Goal: Navigation & Orientation: Find specific page/section

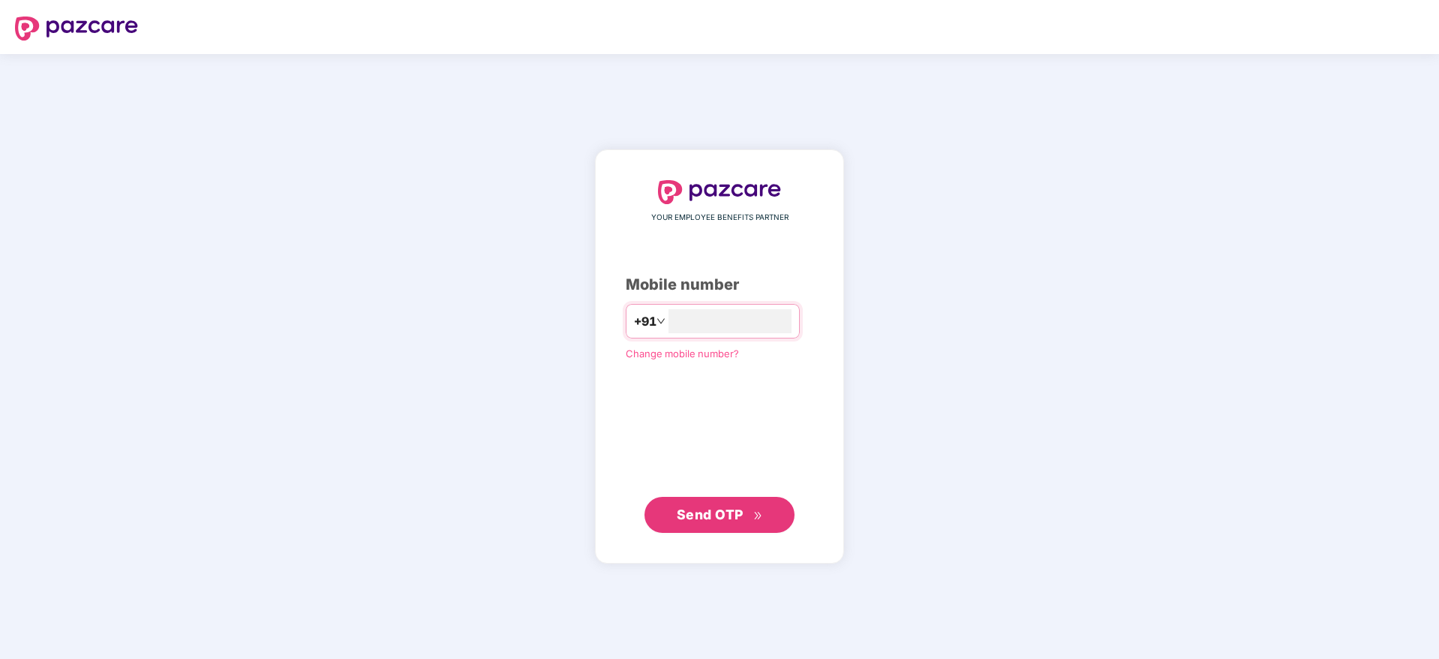
type input "**********"
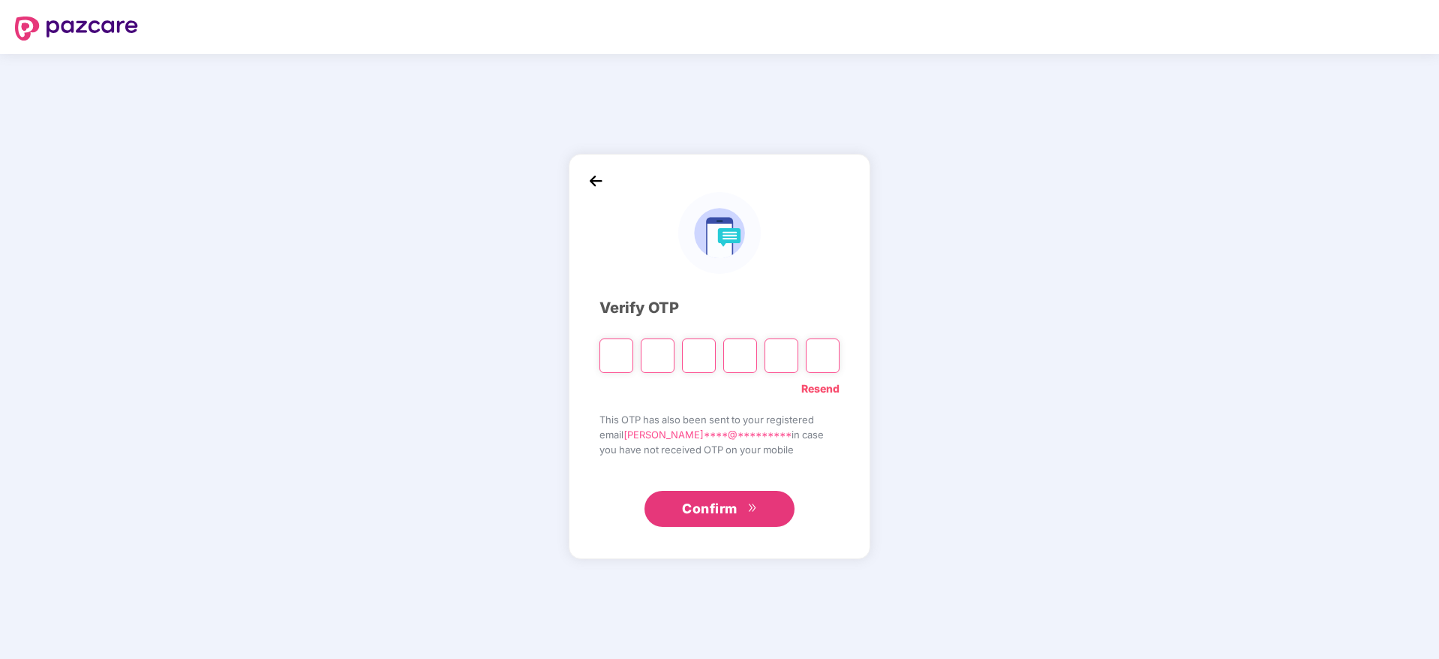
type input "*"
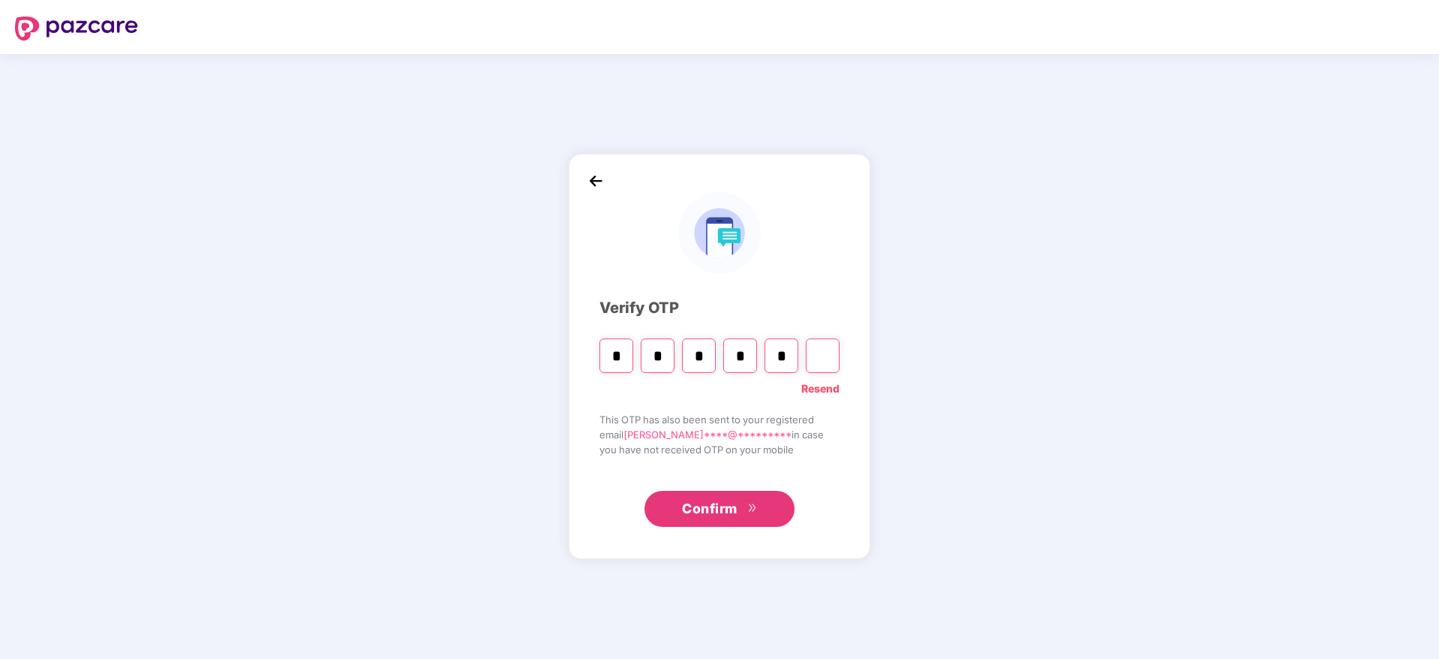
type input "*"
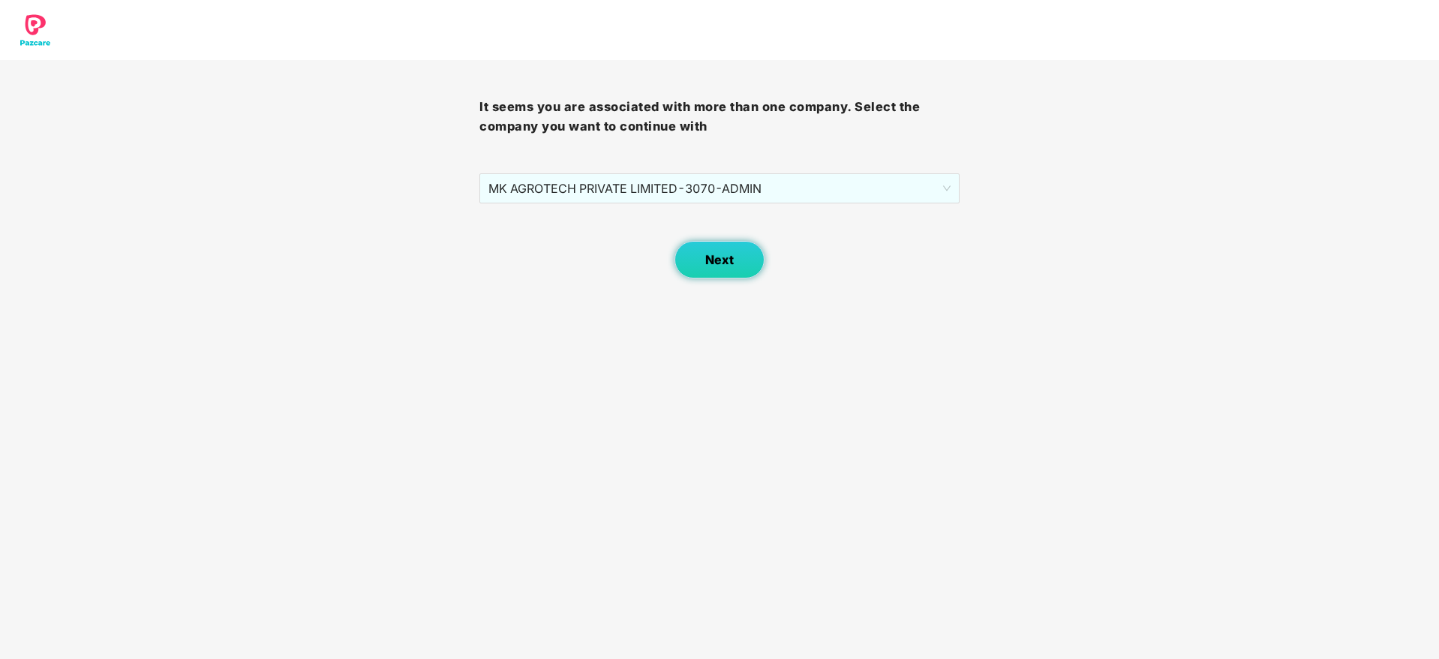
click at [724, 260] on span "Next" at bounding box center [719, 260] width 29 height 14
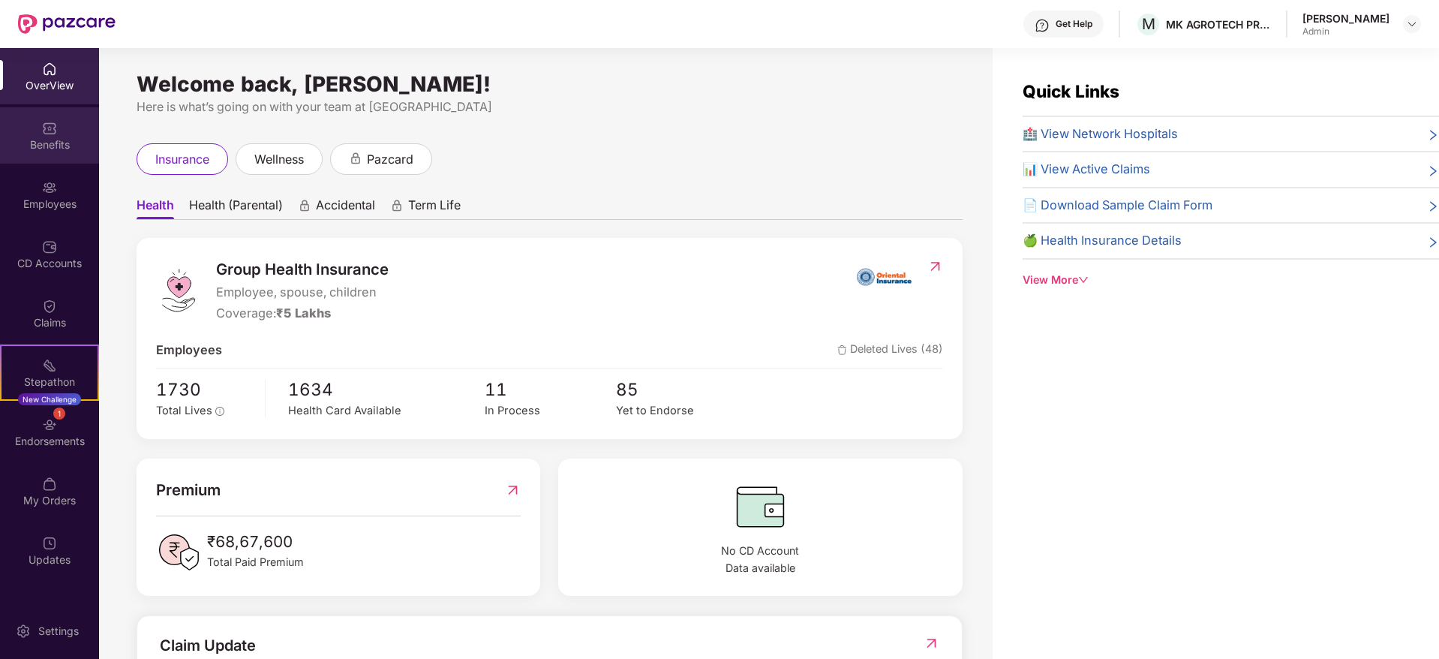
click at [53, 142] on div "Benefits" at bounding box center [49, 144] width 99 height 15
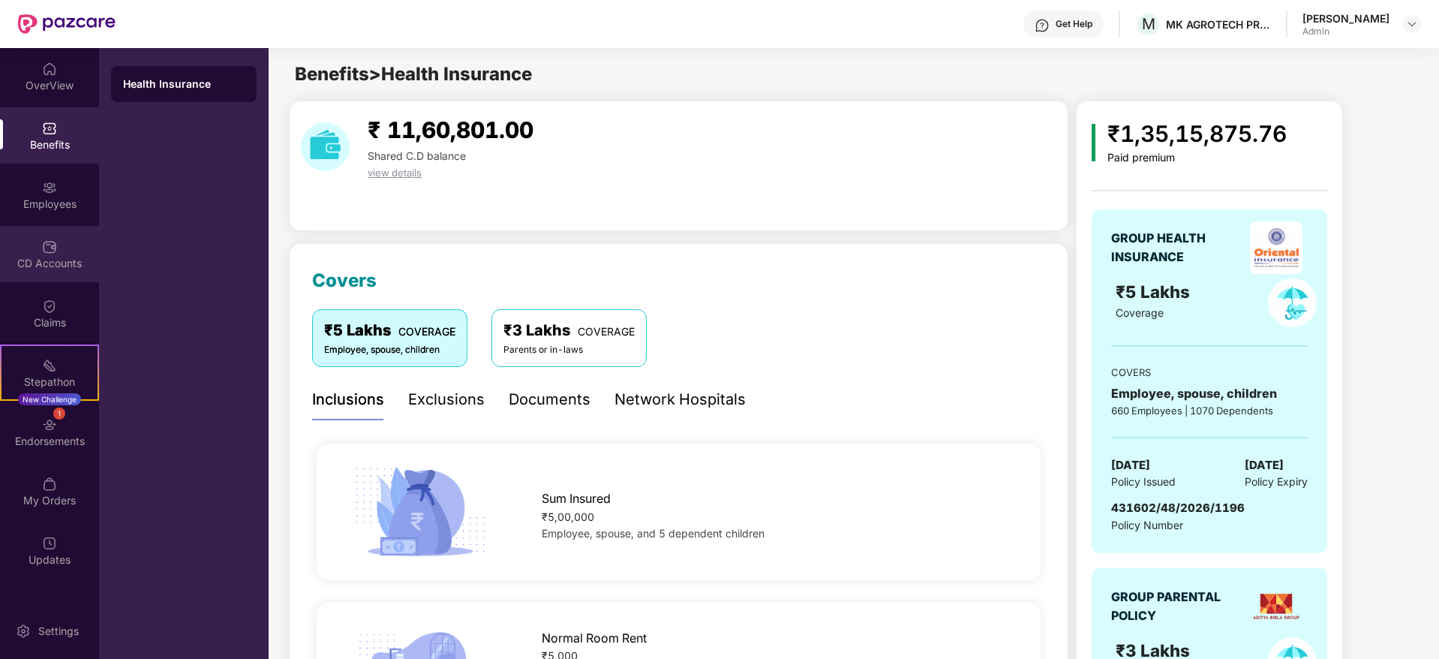
click at [53, 248] on img at bounding box center [49, 246] width 15 height 15
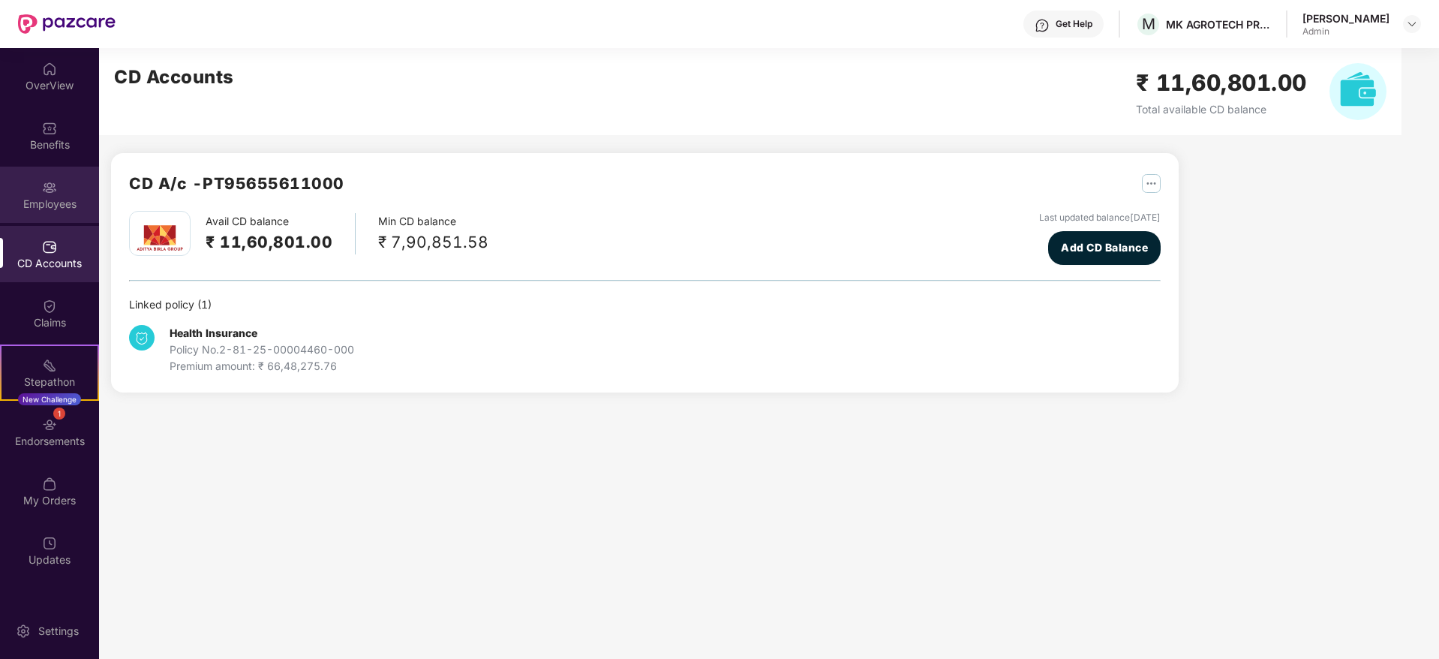
click at [58, 202] on div "Employees" at bounding box center [49, 204] width 99 height 15
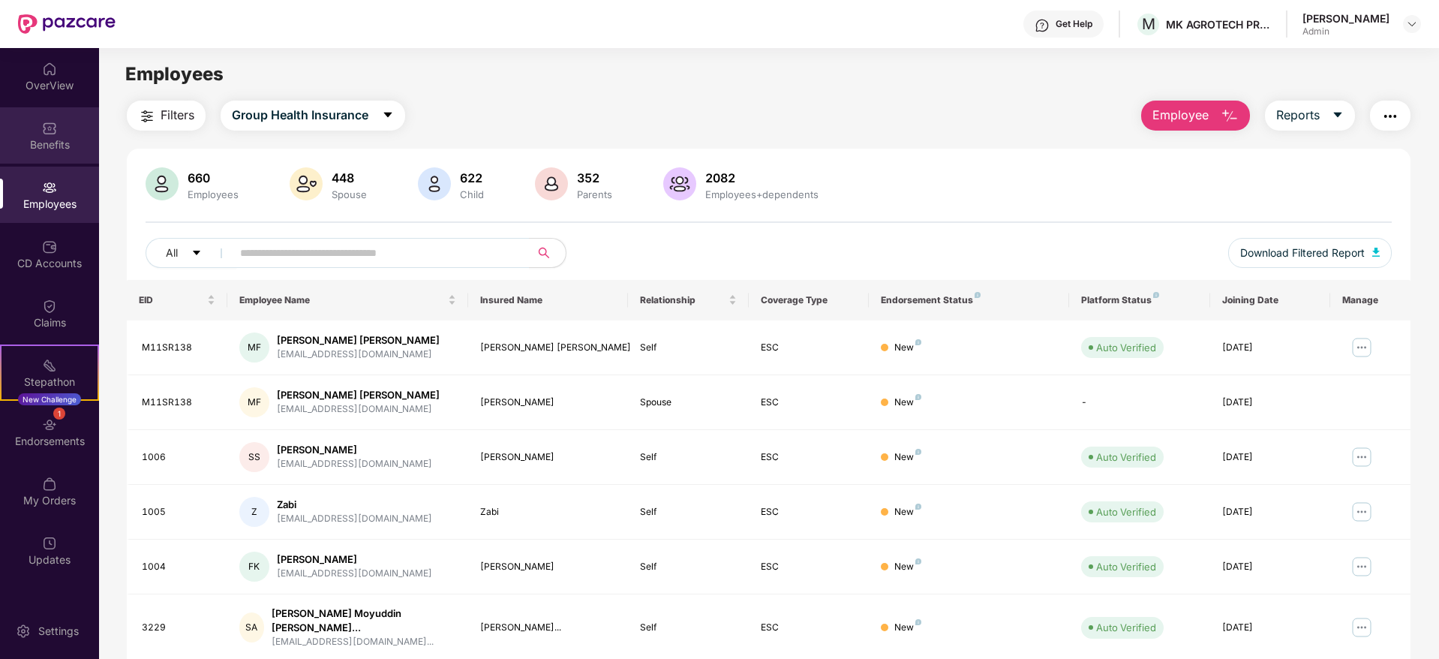
click at [61, 130] on div "Benefits" at bounding box center [49, 135] width 99 height 56
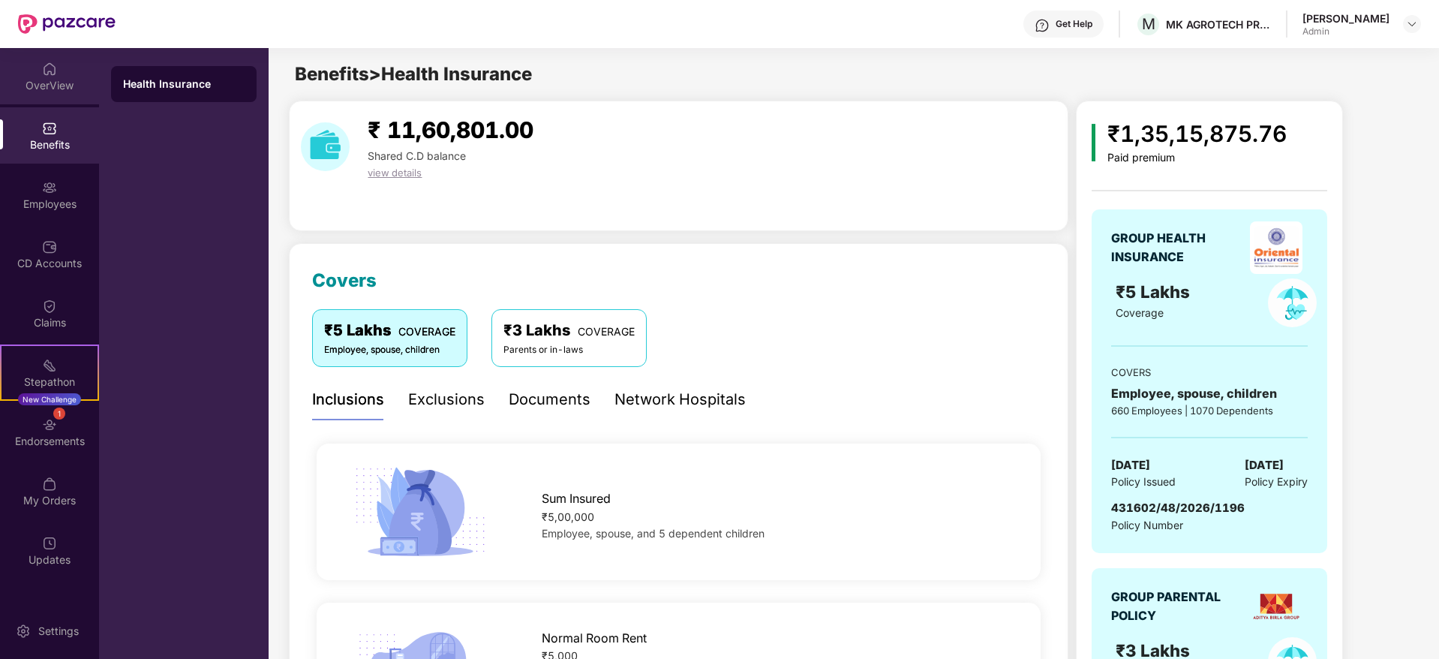
click at [49, 74] on img at bounding box center [49, 69] width 15 height 15
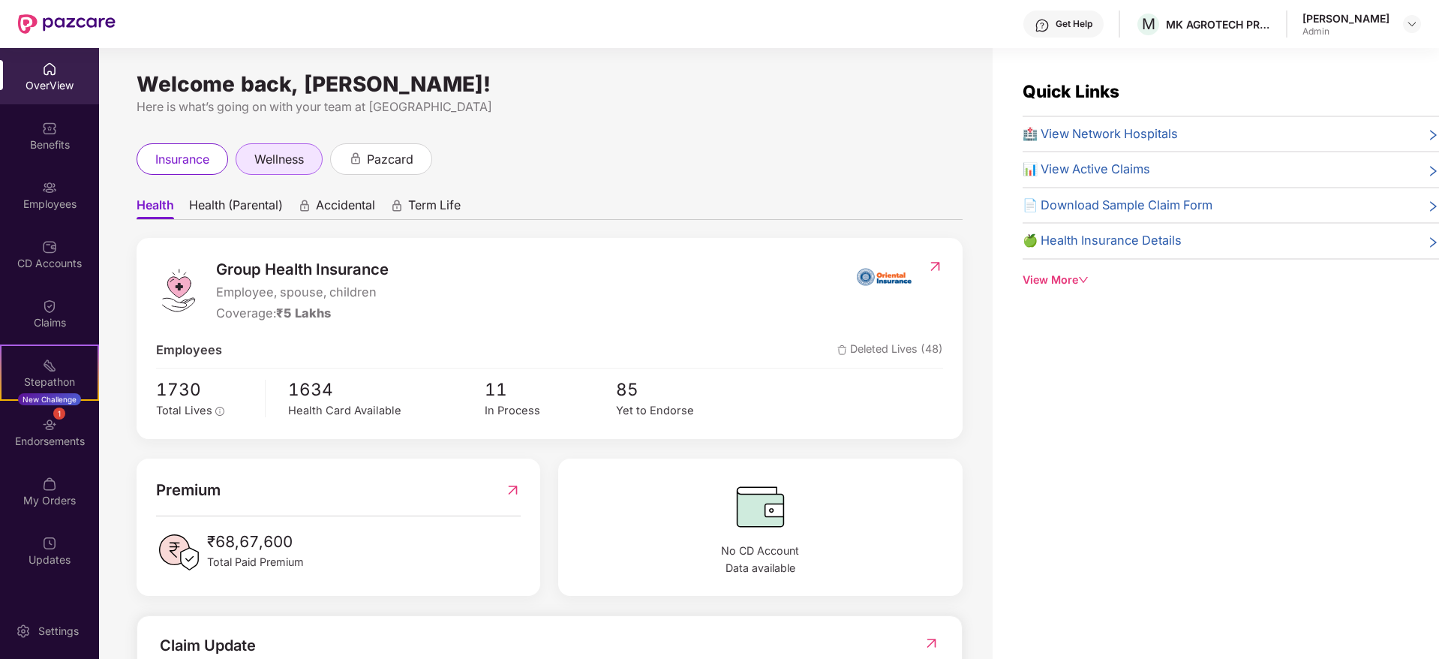
click at [287, 156] on span "wellness" at bounding box center [279, 159] width 50 height 19
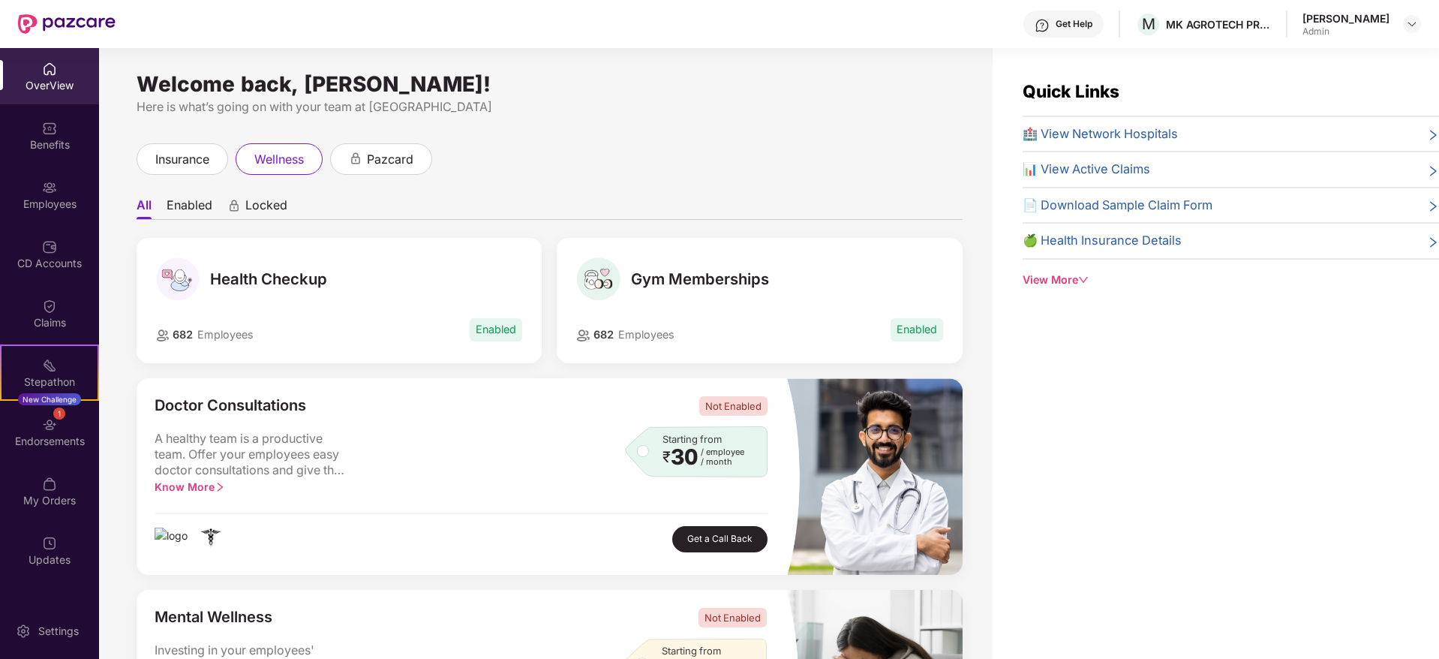
click at [187, 206] on li "Enabled" at bounding box center [190, 208] width 46 height 22
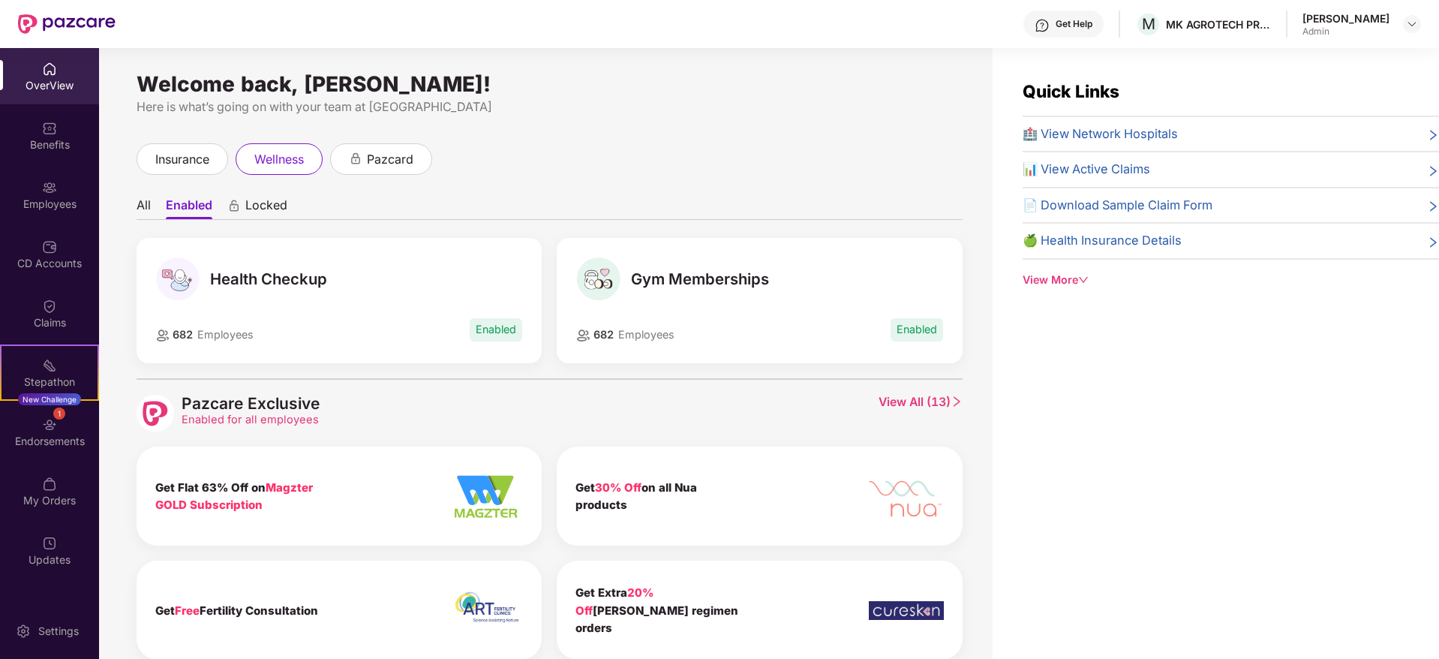
click at [146, 201] on li "All" at bounding box center [144, 208] width 14 height 22
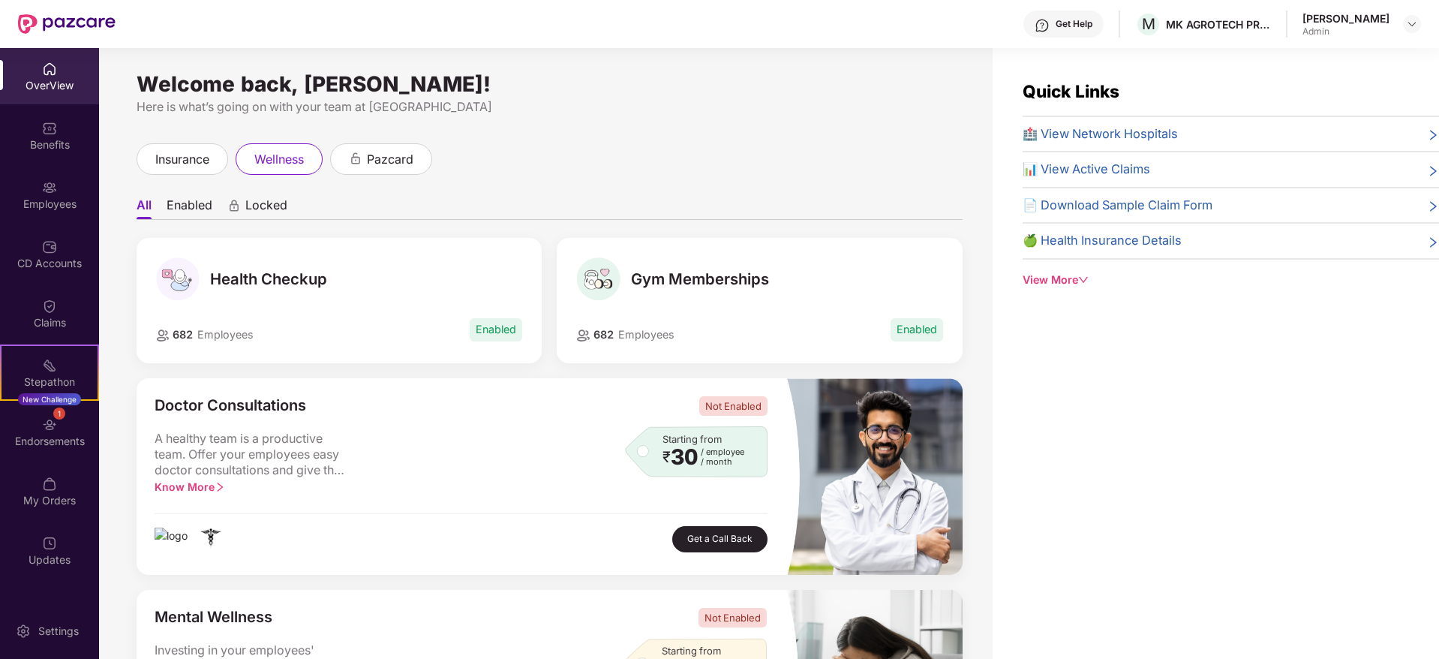
click at [1037, 284] on div "View More" at bounding box center [1230, 280] width 416 height 17
